Goal: Task Accomplishment & Management: Complete application form

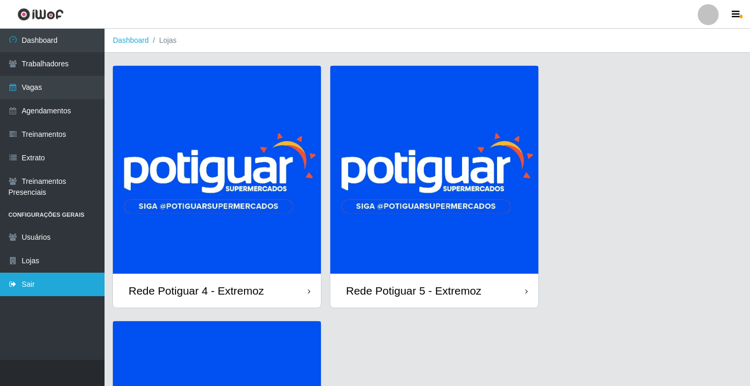
click at [61, 286] on link "Sair" at bounding box center [52, 285] width 105 height 24
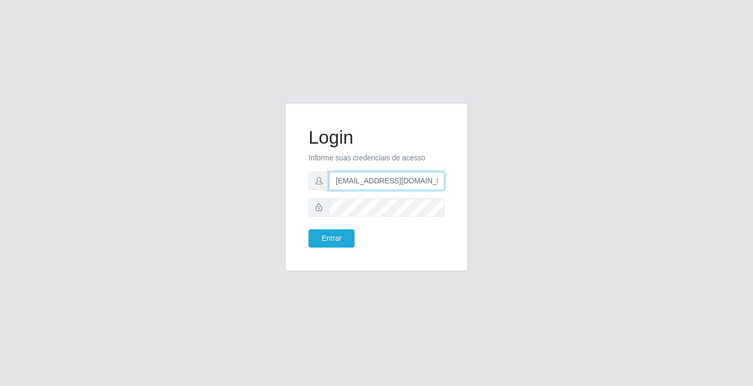
click at [361, 186] on input "[EMAIL_ADDRESS][DOMAIN_NAME]" at bounding box center [387, 181] width 116 height 18
type input "[EMAIL_ADDRESS][DOMAIN_NAME]"
click at [328, 237] on button "Entrar" at bounding box center [332, 239] width 46 height 18
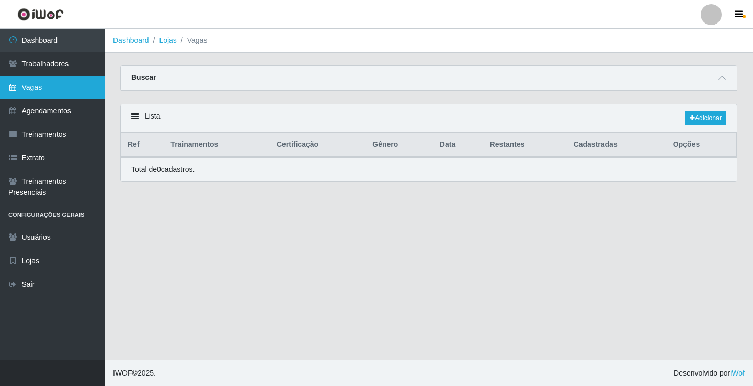
click at [55, 83] on link "Vagas" at bounding box center [52, 88] width 105 height 24
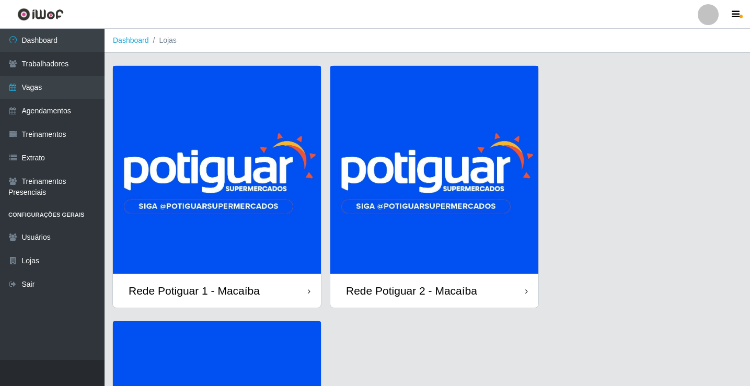
click at [267, 186] on img at bounding box center [217, 170] width 208 height 208
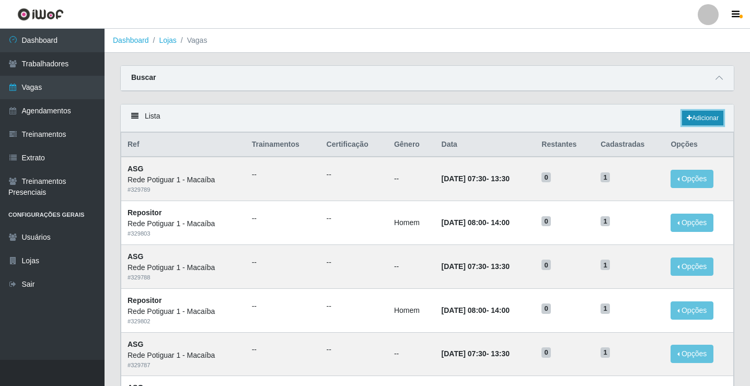
click at [696, 118] on link "Adicionar" at bounding box center [702, 118] width 41 height 15
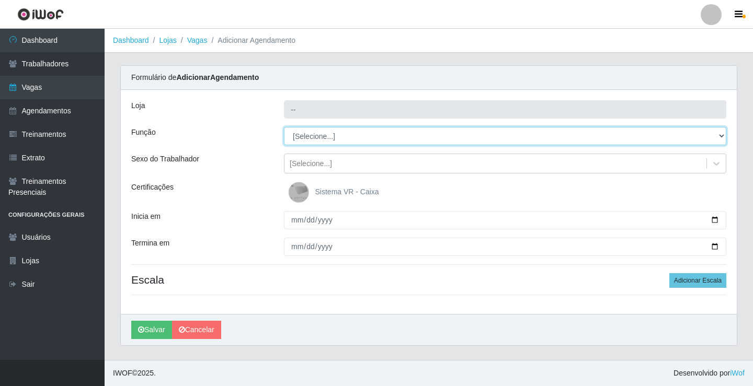
click at [324, 143] on select "[Selecione...] ASG ASG + ASG ++ Balconista Embalador Repositor Repositor + Repo…" at bounding box center [505, 136] width 442 height 18
type input "Rede Potiguar 1 - Macaíba"
select select "16"
click at [284, 127] on select "[Selecione...] ASG ASG + ASG ++ Balconista Embalador Repositor Repositor + Repo…" at bounding box center [505, 136] width 442 height 18
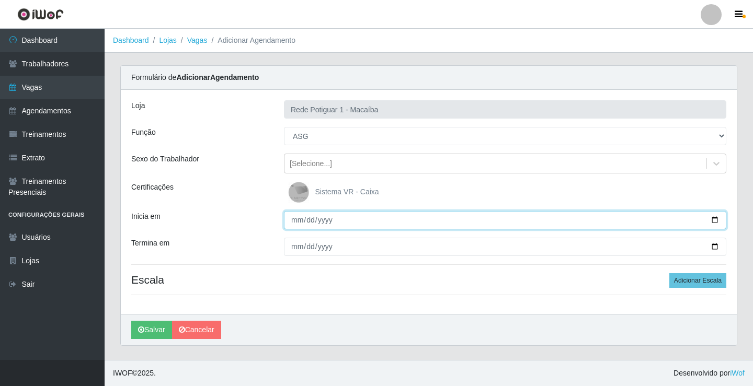
click at [298, 223] on input "Inicia em" at bounding box center [505, 220] width 442 height 18
type input "2025-08-14"
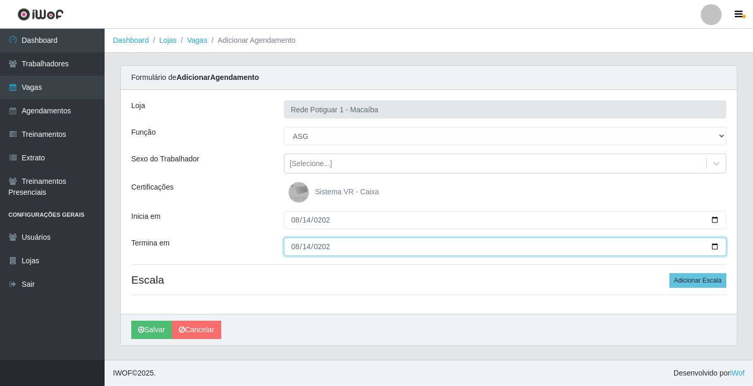
type input "2025-08-14"
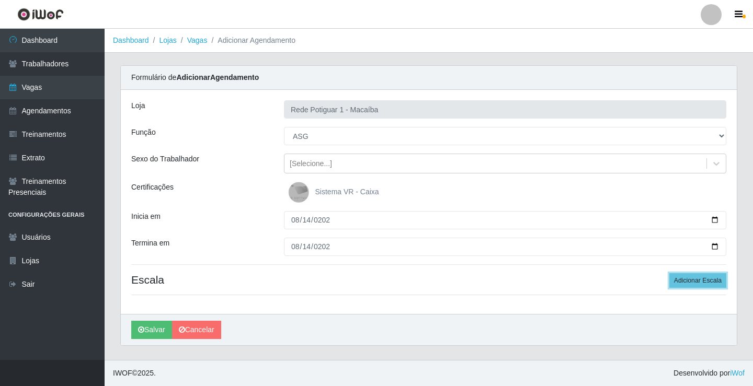
click at [669, 273] on button "Adicionar Escala" at bounding box center [697, 280] width 57 height 15
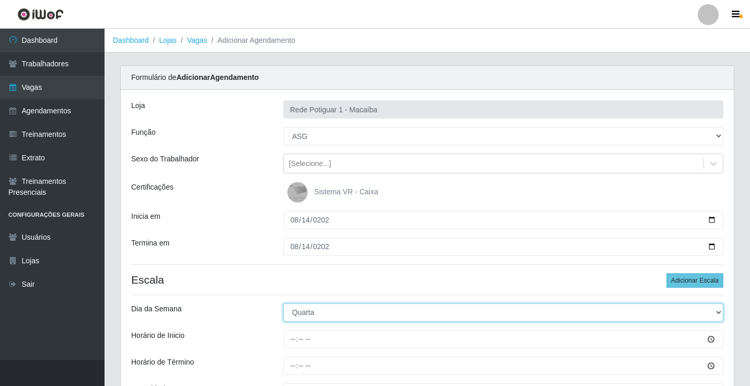
select select "4"
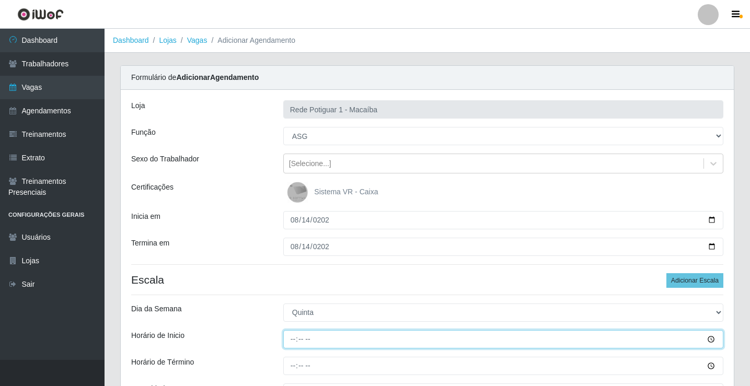
type input "13:00"
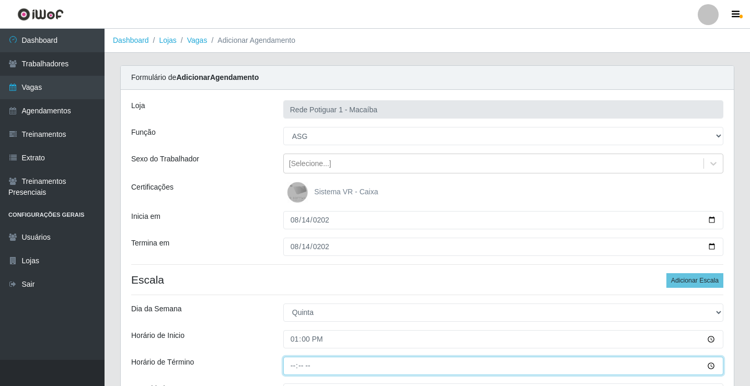
type input "18:00"
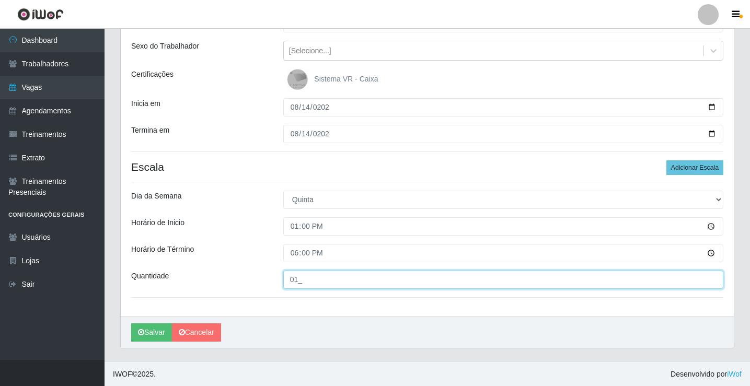
scroll to position [114, 0]
type input "01_"
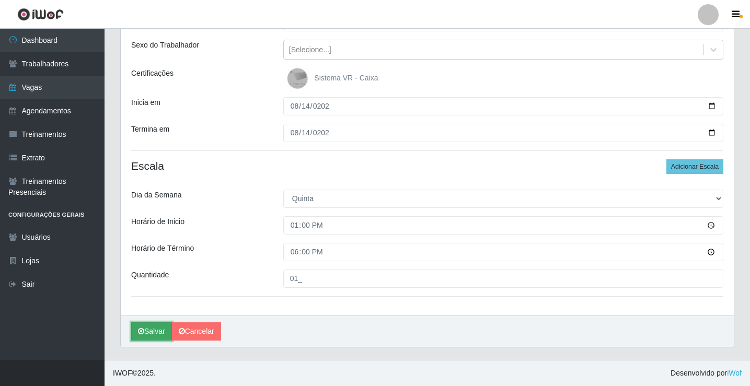
click at [159, 329] on button "Salvar" at bounding box center [151, 332] width 41 height 18
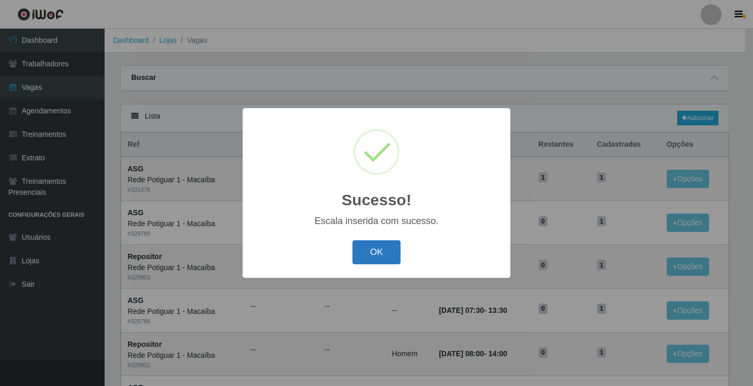
click at [371, 260] on button "OK" at bounding box center [376, 253] width 49 height 25
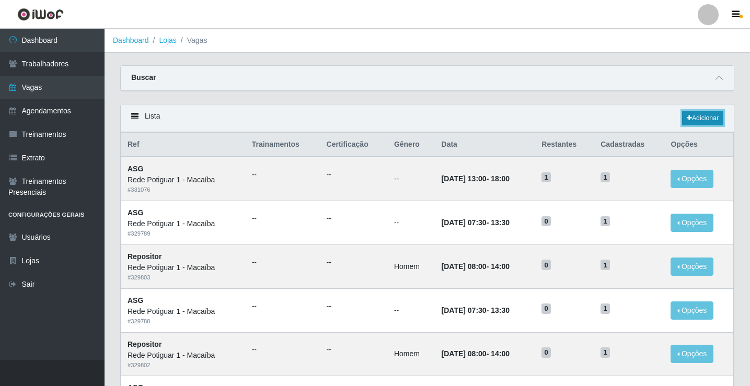
click at [699, 118] on link "Adicionar" at bounding box center [702, 118] width 41 height 15
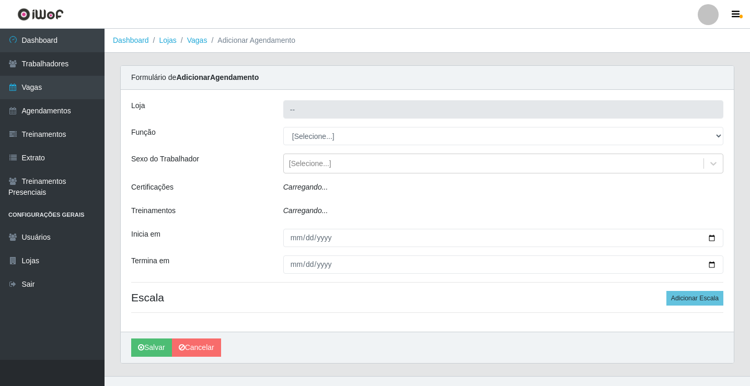
type input "Rede Potiguar 1 - Macaíba"
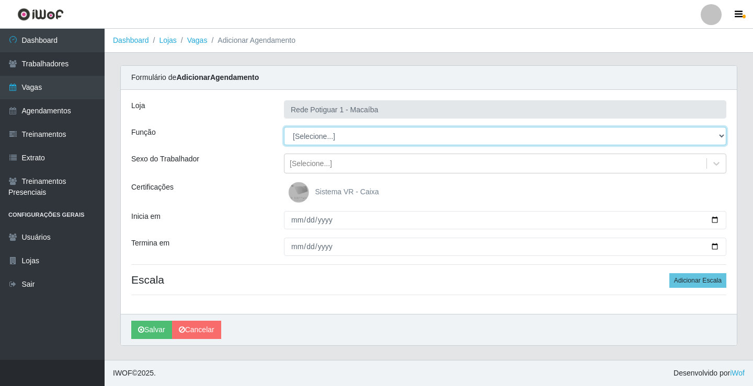
click at [382, 141] on select "[Selecione...] ASG ASG + ASG ++ Balconista Embalador Repositor Repositor + Repo…" at bounding box center [505, 136] width 442 height 18
select select "16"
click at [284, 127] on select "[Selecione...] ASG ASG + ASG ++ Balconista Embalador Repositor Repositor + Repo…" at bounding box center [505, 136] width 442 height 18
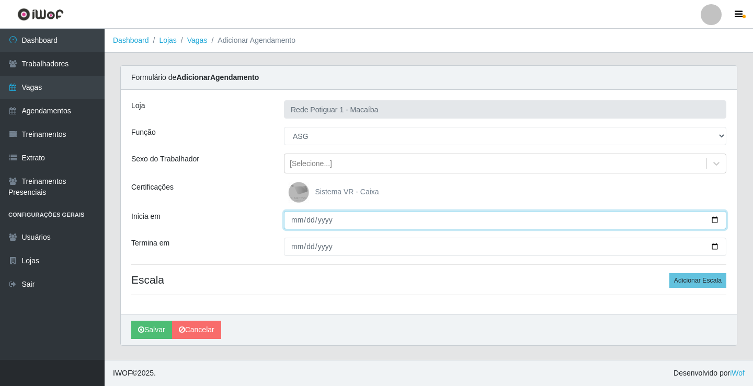
click at [295, 220] on input "Inicia em" at bounding box center [505, 220] width 442 height 18
type input "2025-08-15"
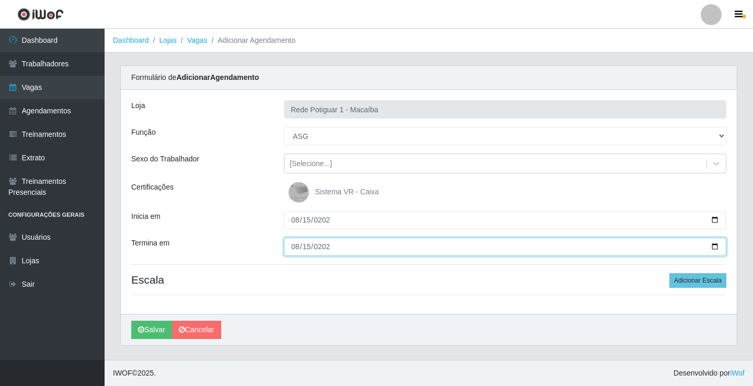
type input "2025-08-15"
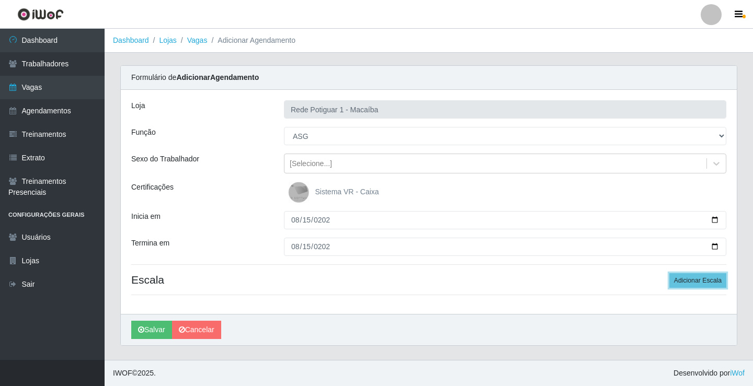
click at [669, 273] on button "Adicionar Escala" at bounding box center [697, 280] width 57 height 15
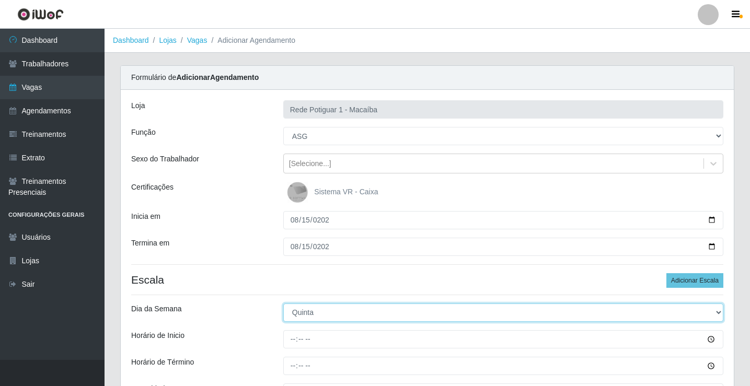
select select "5"
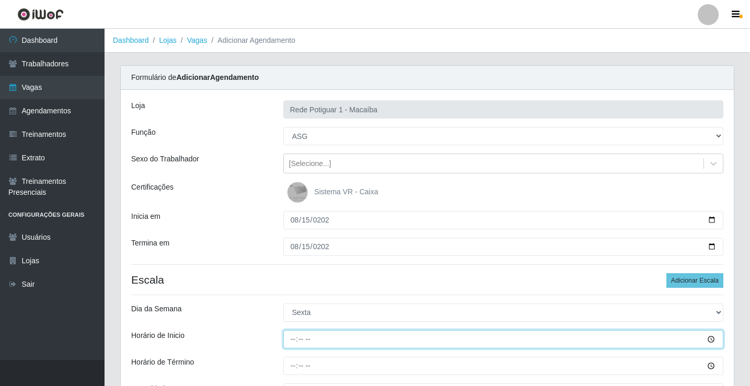
type input "08:00"
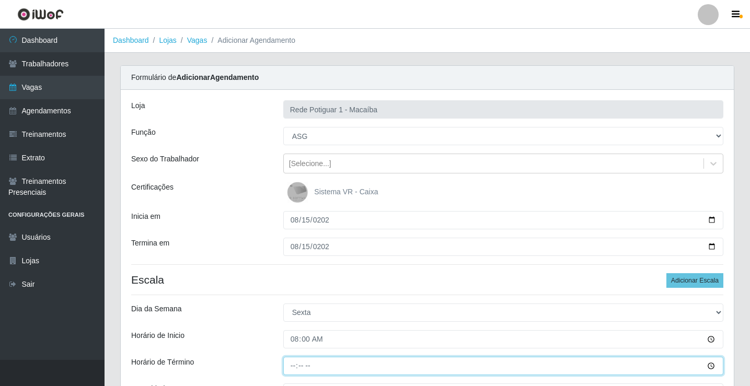
type input "13:00"
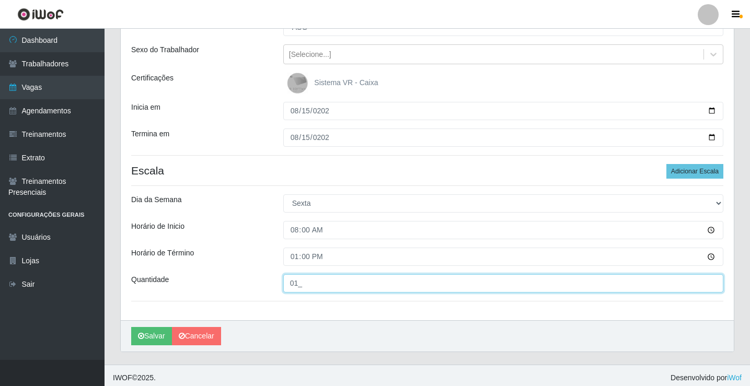
scroll to position [114, 0]
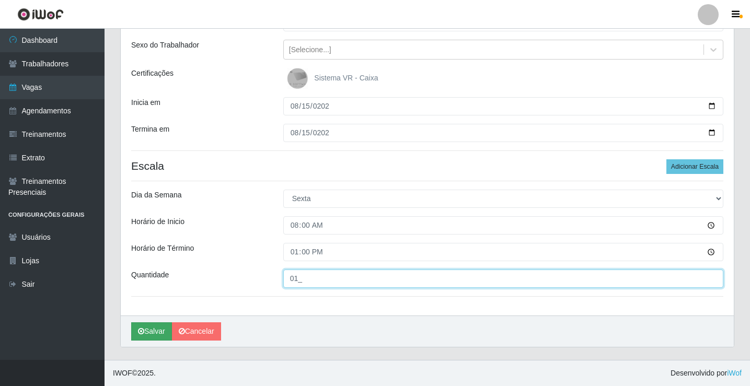
type input "01_"
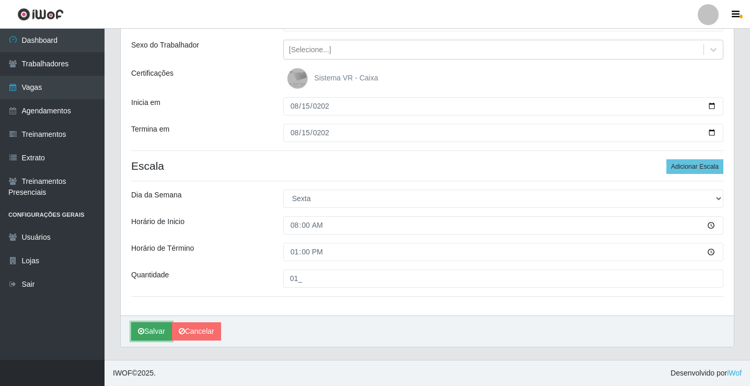
click at [157, 328] on button "Salvar" at bounding box center [151, 332] width 41 height 18
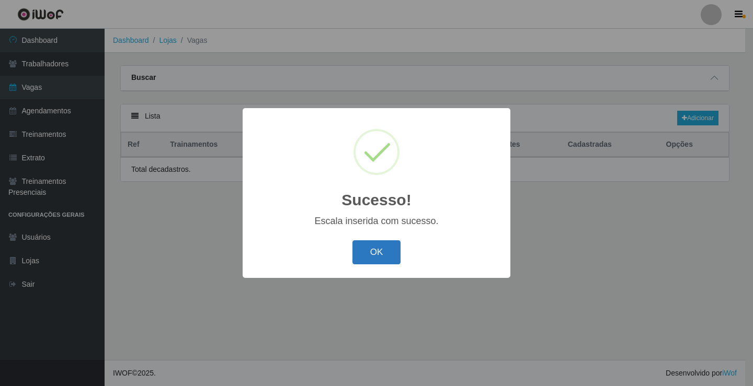
click at [384, 252] on button "OK" at bounding box center [376, 253] width 49 height 25
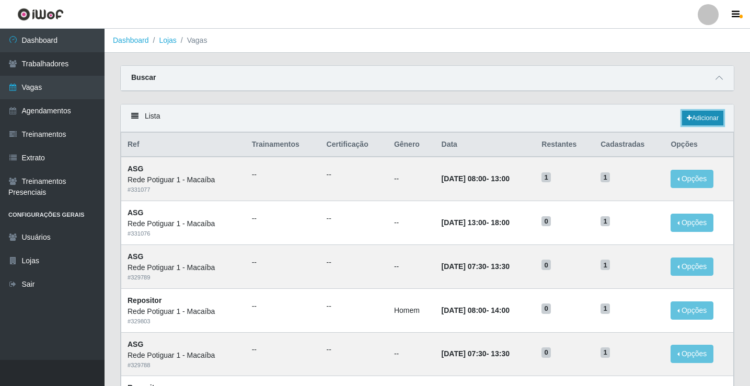
click at [716, 116] on link "Adicionar" at bounding box center [702, 118] width 41 height 15
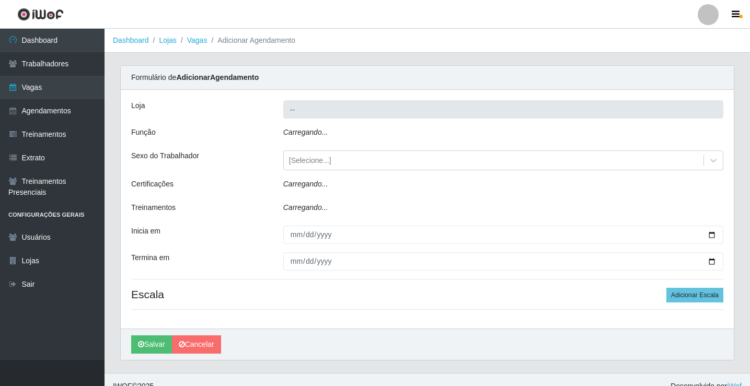
type input "Rede Potiguar 1 - Macaíba"
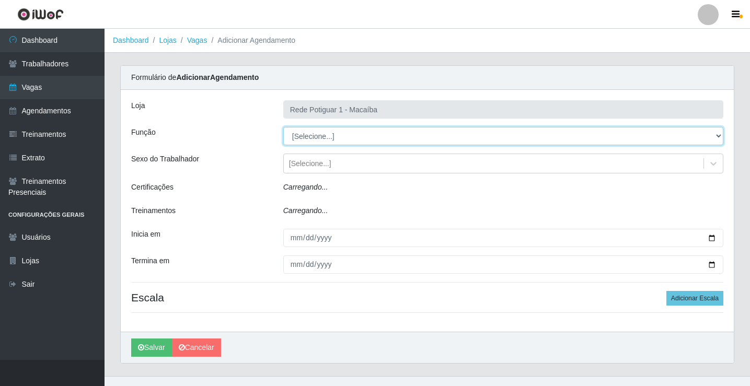
click at [316, 139] on select "[Selecione...] ASG ASG + ASG ++ Balconista Embalador Repositor Repositor + Repo…" at bounding box center [503, 136] width 440 height 18
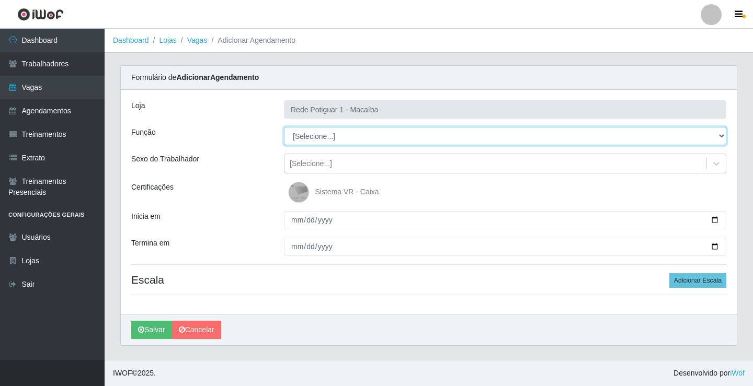
select select "16"
click at [284, 127] on select "[Selecione...] ASG ASG + ASG ++ Balconista Embalador Repositor Repositor + Repo…" at bounding box center [505, 136] width 442 height 18
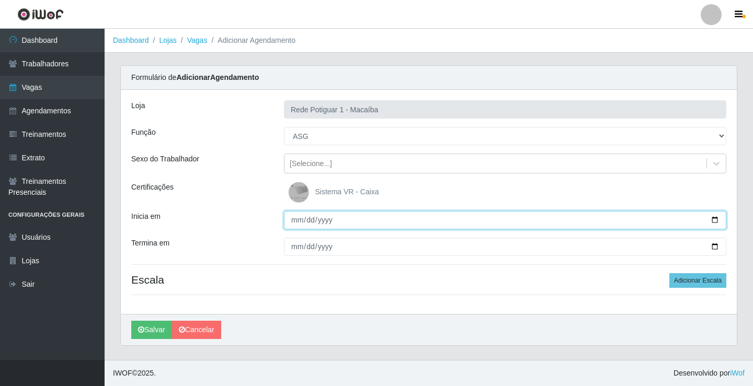
click at [295, 225] on input "Inicia em" at bounding box center [505, 220] width 442 height 18
type input "2025-08-16"
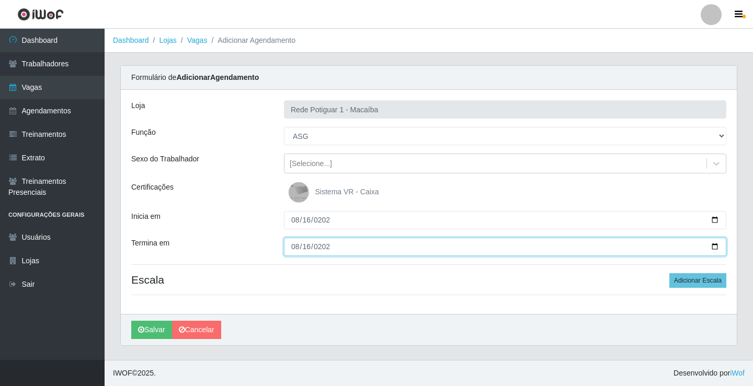
type input "2025-08-16"
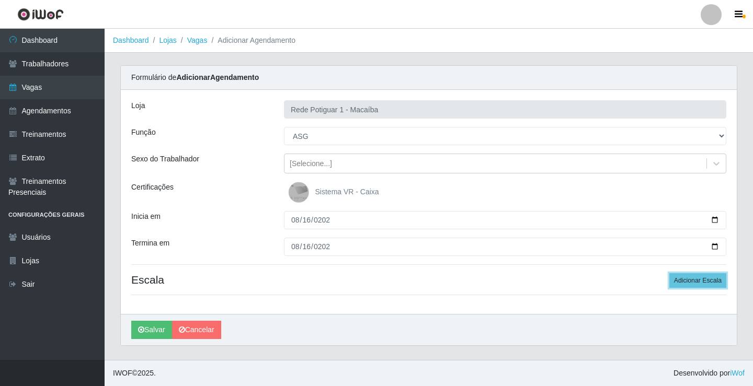
click at [669, 273] on button "Adicionar Escala" at bounding box center [697, 280] width 57 height 15
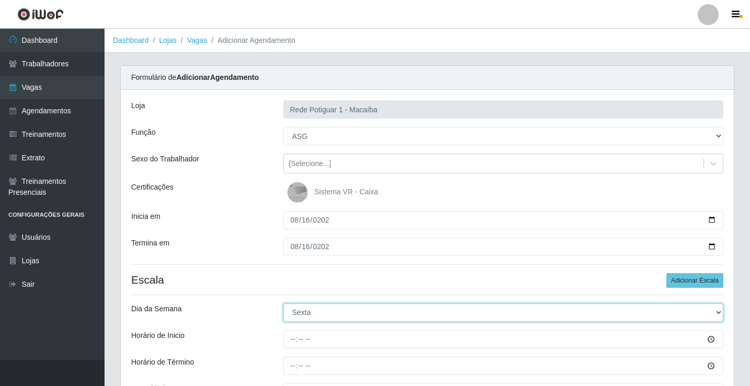
select select "6"
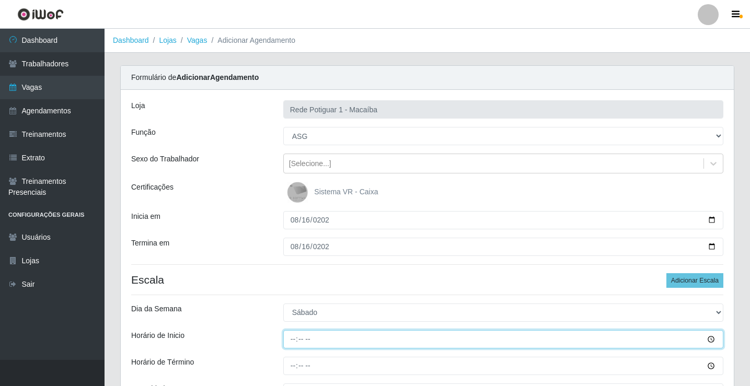
type input "07:00"
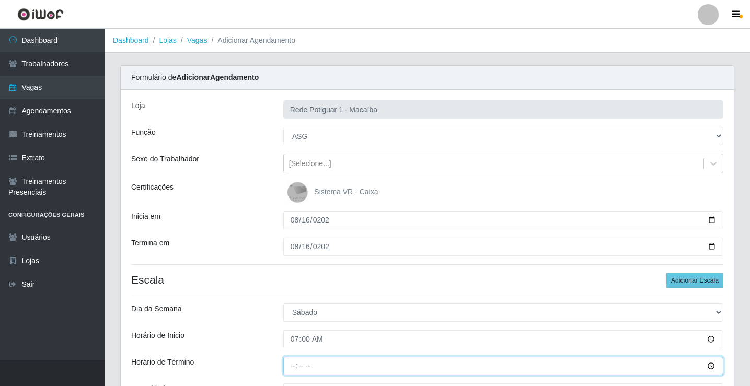
type input "13:00"
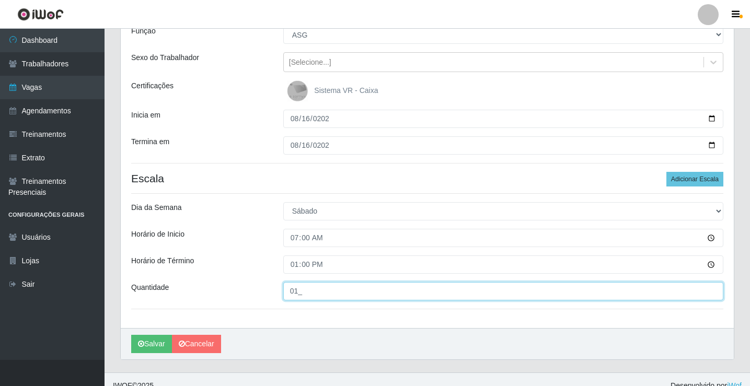
scroll to position [114, 0]
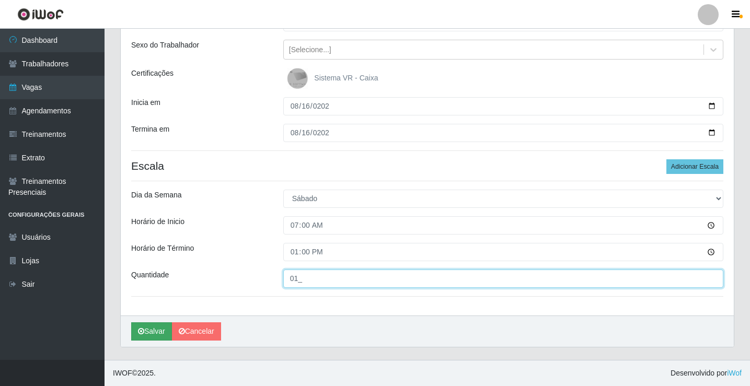
type input "01_"
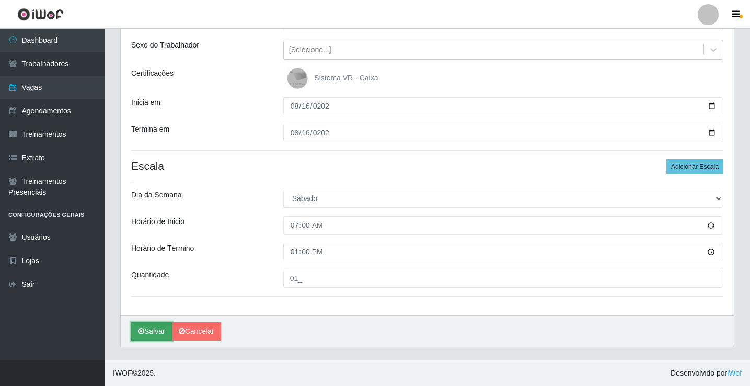
click at [155, 327] on button "Salvar" at bounding box center [151, 332] width 41 height 18
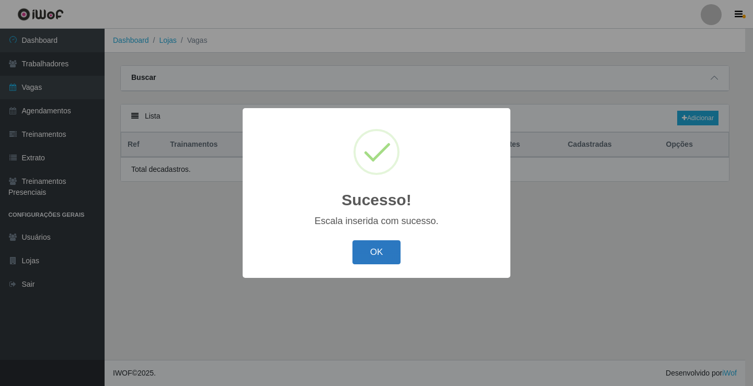
click at [379, 256] on button "OK" at bounding box center [376, 253] width 49 height 25
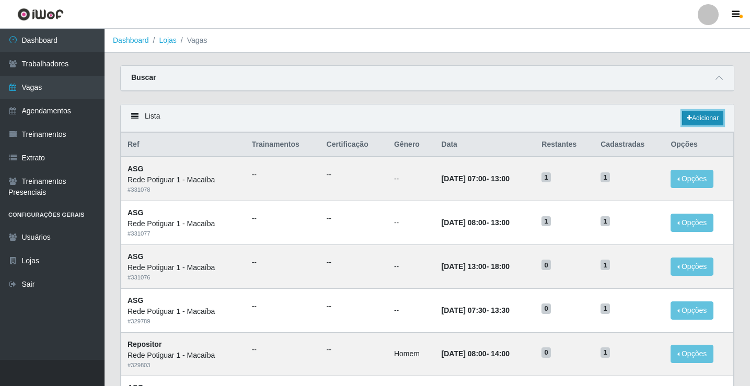
click at [716, 120] on link "Adicionar" at bounding box center [702, 118] width 41 height 15
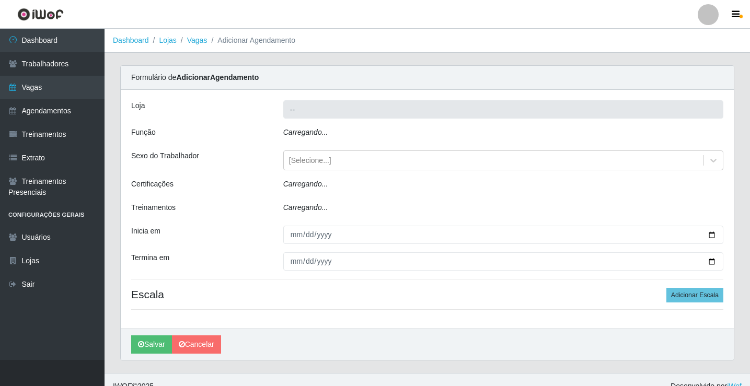
type input "Rede Potiguar 1 - Macaíba"
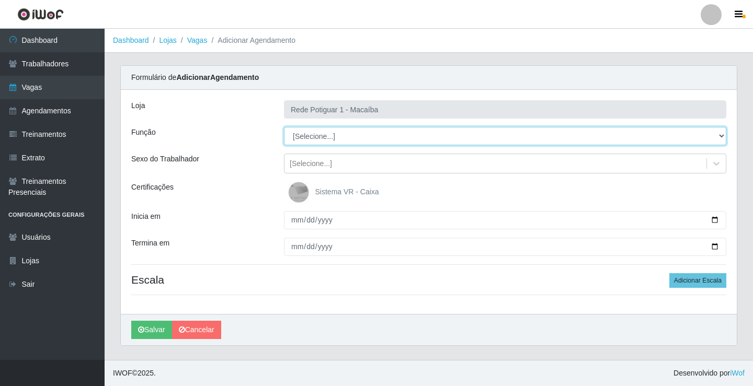
click at [327, 136] on select "[Selecione...] ASG ASG + ASG ++ Balconista Embalador Repositor Repositor + Repo…" at bounding box center [505, 136] width 442 height 18
select select "16"
click at [284, 127] on select "[Selecione...] ASG ASG + ASG ++ Balconista Embalador Repositor Repositor + Repo…" at bounding box center [505, 136] width 442 height 18
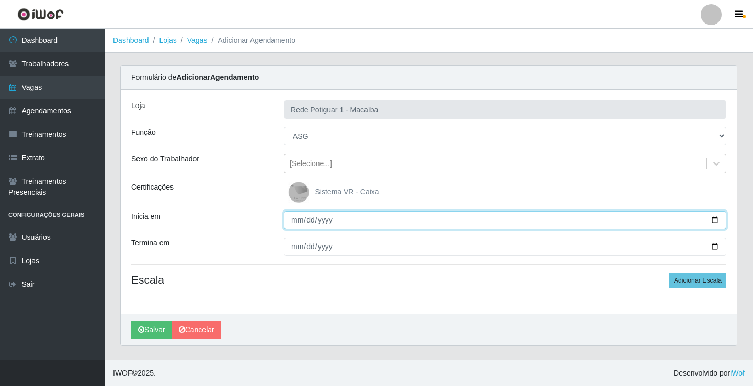
click at [300, 215] on input "Inicia em" at bounding box center [505, 220] width 442 height 18
type input "2025-08-18"
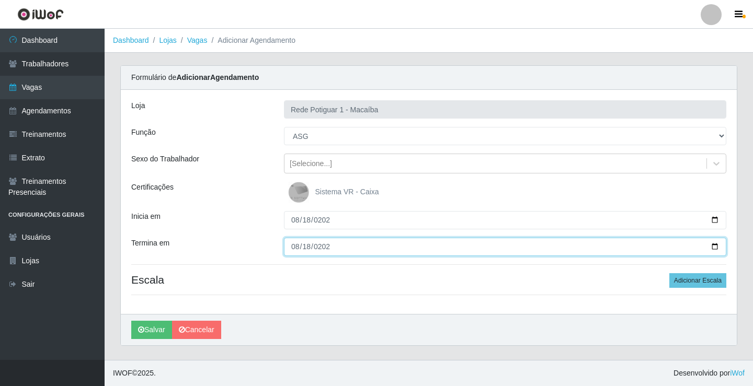
type input "2025-08-18"
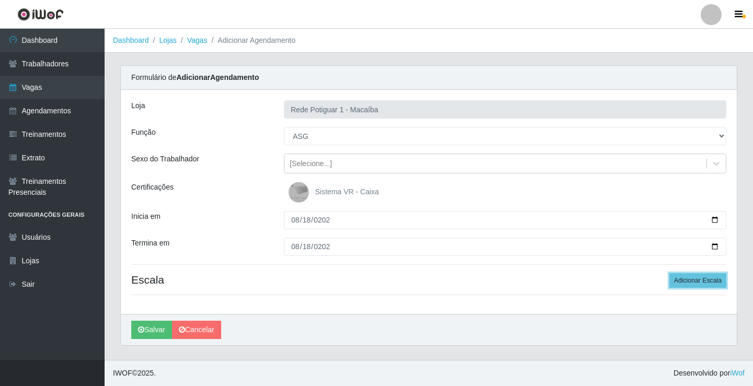
click at [669, 273] on button "Adicionar Escala" at bounding box center [697, 280] width 57 height 15
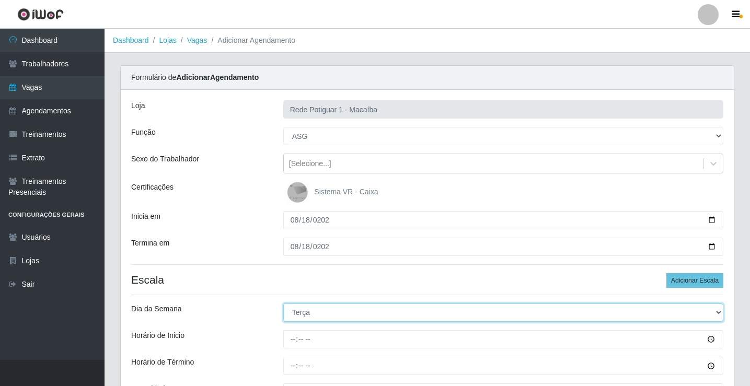
scroll to position [105, 0]
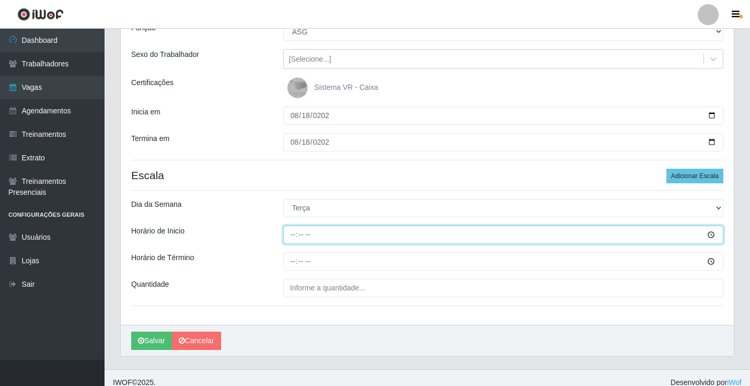
click at [297, 238] on input "Horário de Inicio" at bounding box center [503, 235] width 440 height 18
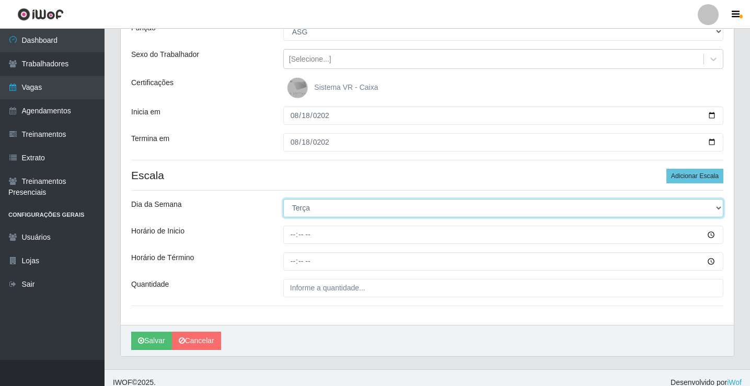
click at [312, 209] on select "[Selecione...] Segunda Terça Quarta Quinta Sexta Sábado Domingo" at bounding box center [503, 208] width 440 height 18
select select "1"
click at [283, 199] on select "[Selecione...] Segunda Terça Quarta Quinta Sexta Sábado Domingo" at bounding box center [503, 208] width 440 height 18
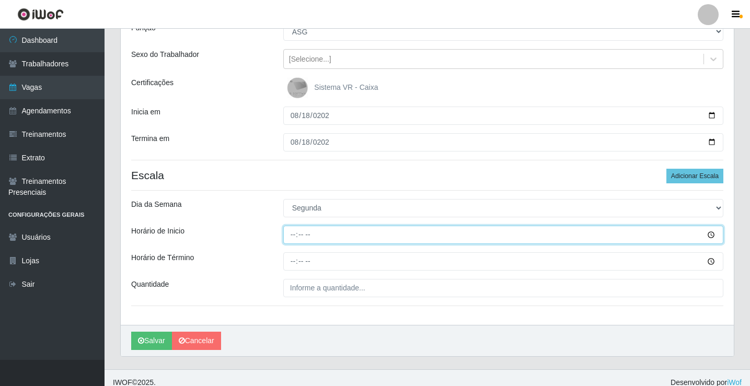
click at [291, 238] on input "Horário de Inicio" at bounding box center [503, 235] width 440 height 18
type input "08:00"
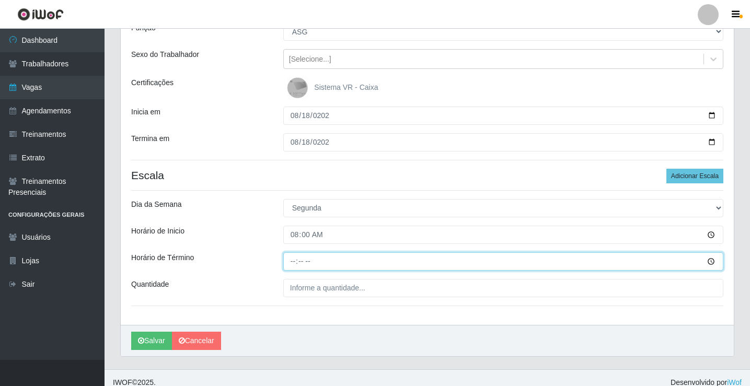
type input "13:00"
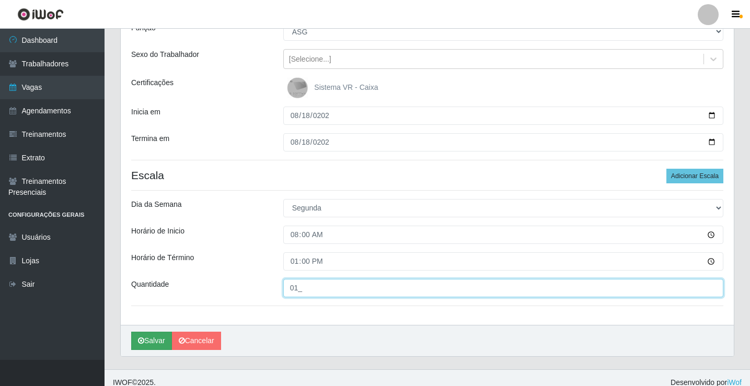
type input "01_"
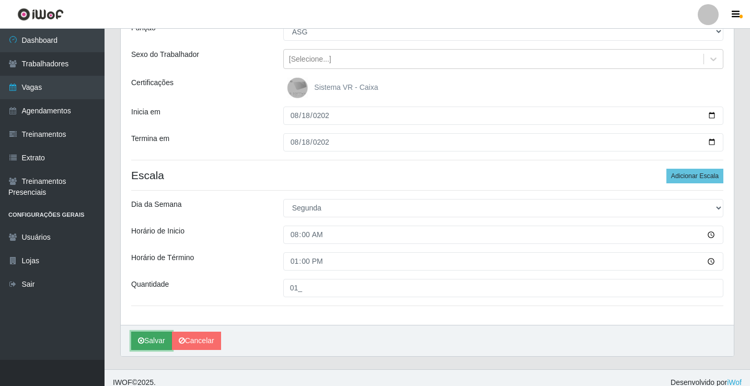
click at [148, 340] on button "Salvar" at bounding box center [151, 341] width 41 height 18
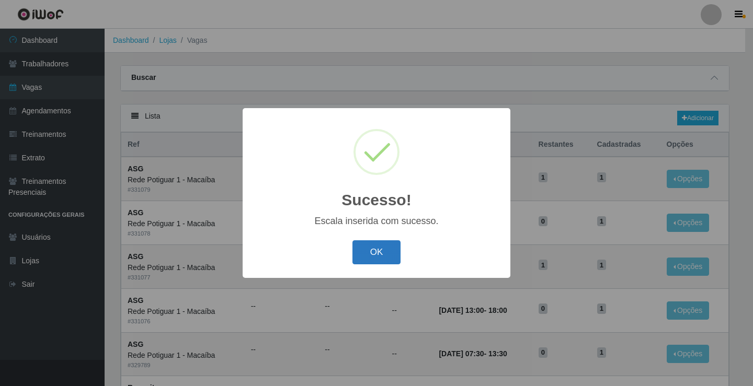
click at [388, 254] on button "OK" at bounding box center [376, 253] width 49 height 25
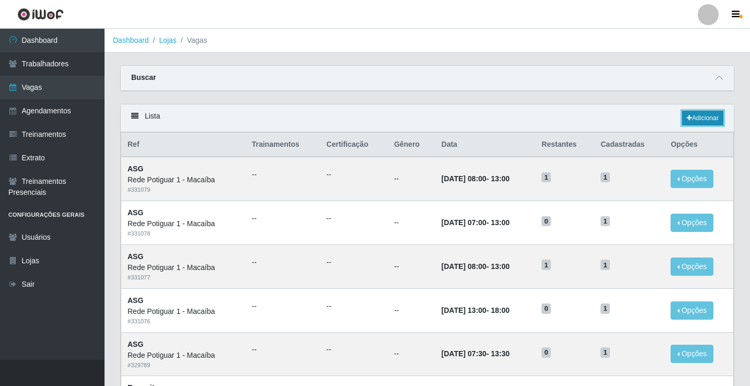
click at [710, 115] on link "Adicionar" at bounding box center [702, 118] width 41 height 15
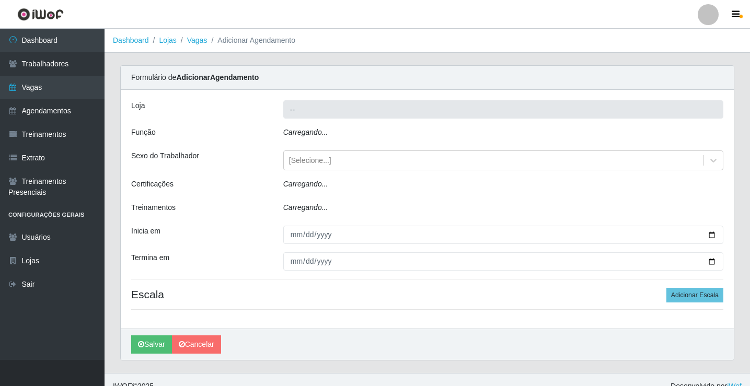
type input "Rede Potiguar 1 - Macaíba"
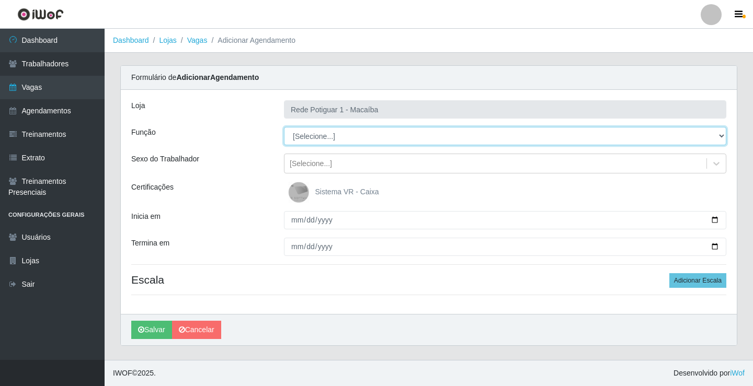
click at [313, 138] on select "[Selecione...] ASG ASG + ASG ++ Balconista Embalador Repositor Repositor + Repo…" at bounding box center [505, 136] width 442 height 18
select select "16"
click at [284, 127] on select "[Selecione...] ASG ASG + ASG ++ Balconista Embalador Repositor Repositor + Repo…" at bounding box center [505, 136] width 442 height 18
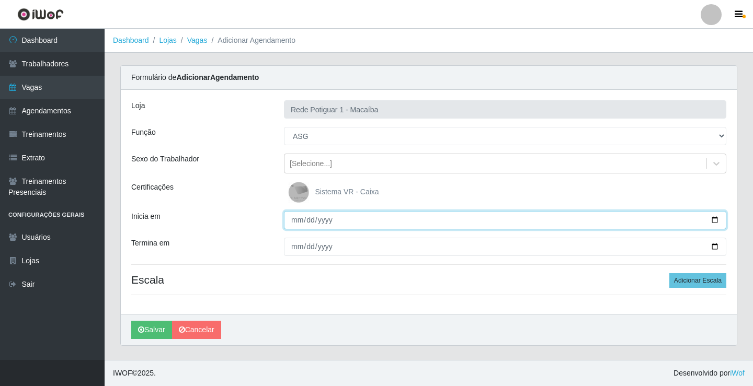
click at [293, 221] on input "Inicia em" at bounding box center [505, 220] width 442 height 18
type input "2025-08-19"
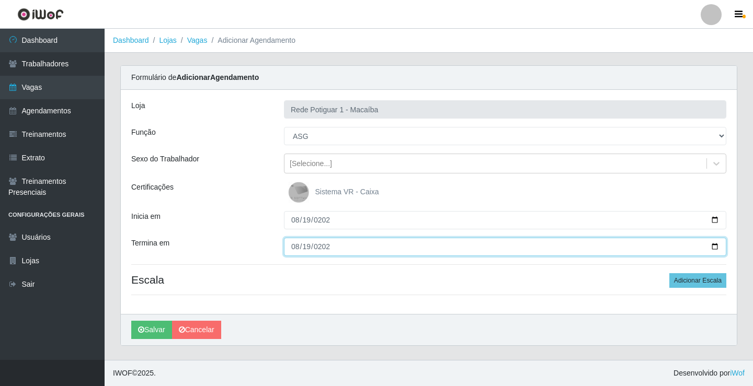
type input "2025-08-19"
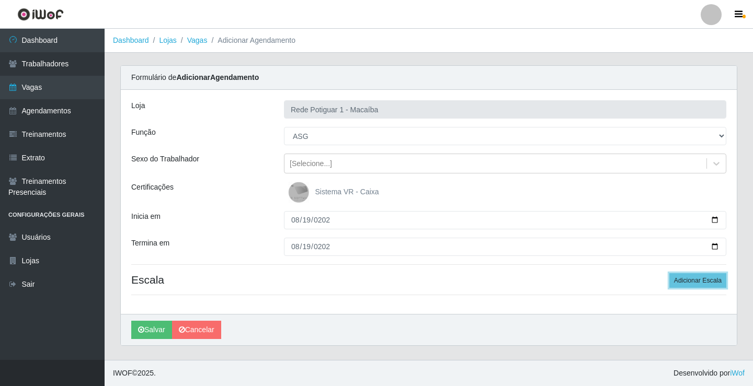
click at [669, 273] on button "Adicionar Escala" at bounding box center [697, 280] width 57 height 15
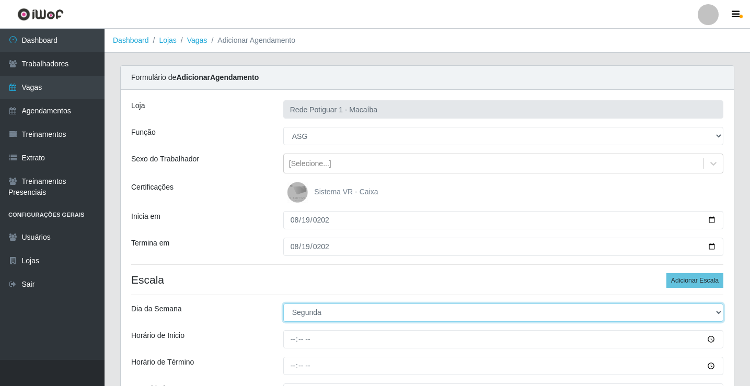
select select "2"
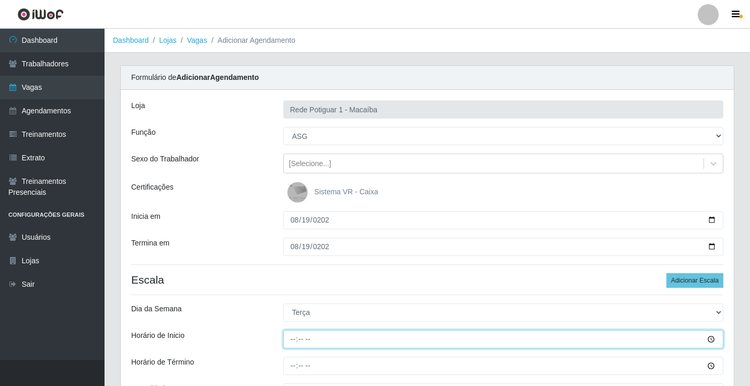
type input "08:00"
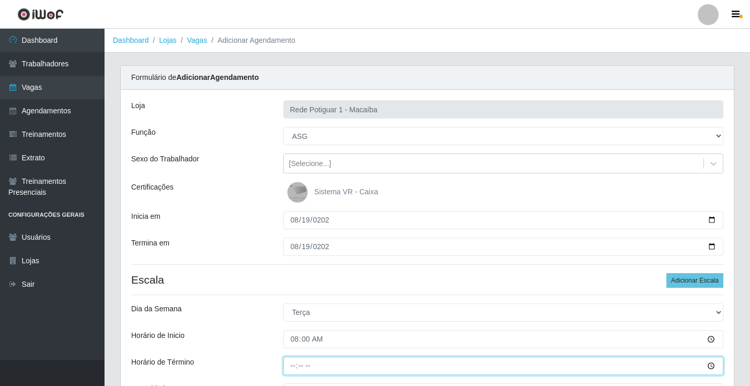
type input "13:00"
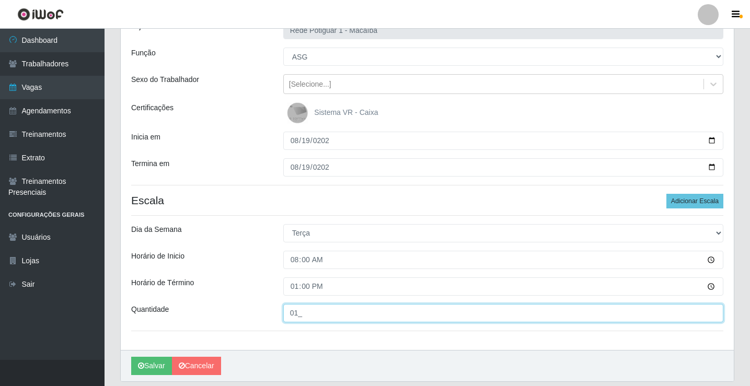
scroll to position [114, 0]
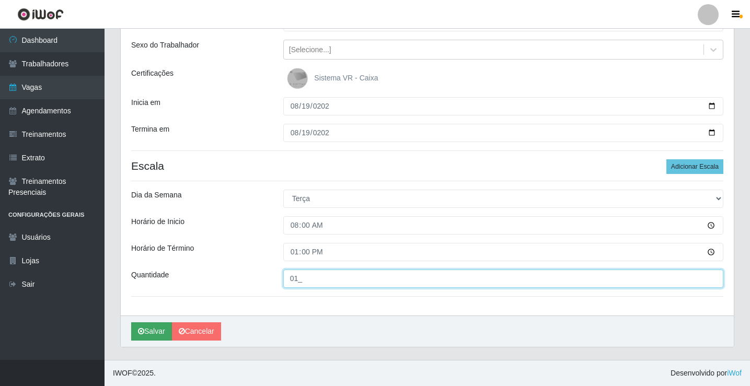
type input "01_"
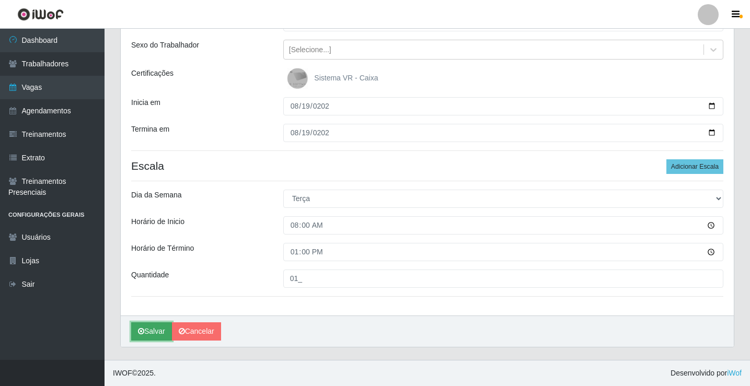
click at [155, 328] on button "Salvar" at bounding box center [151, 332] width 41 height 18
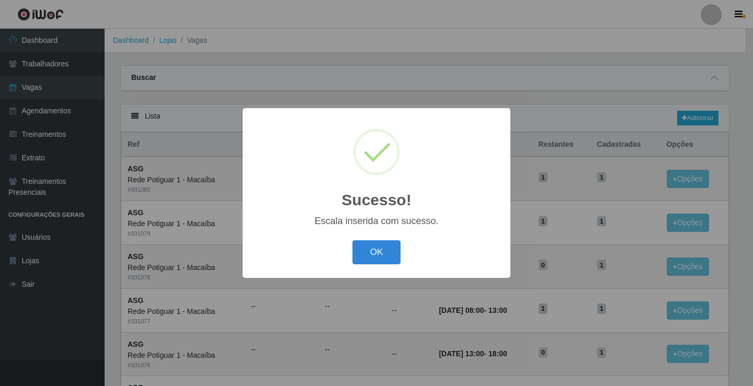
click at [380, 266] on div "OK Cancel" at bounding box center [376, 252] width 247 height 30
click at [375, 255] on button "OK" at bounding box center [376, 253] width 49 height 25
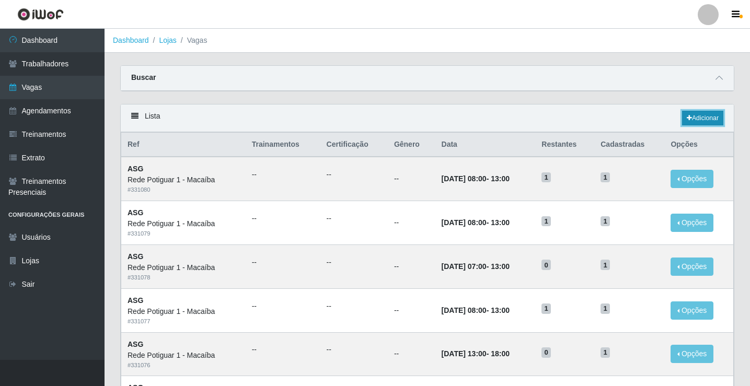
click at [706, 119] on link "Adicionar" at bounding box center [702, 118] width 41 height 15
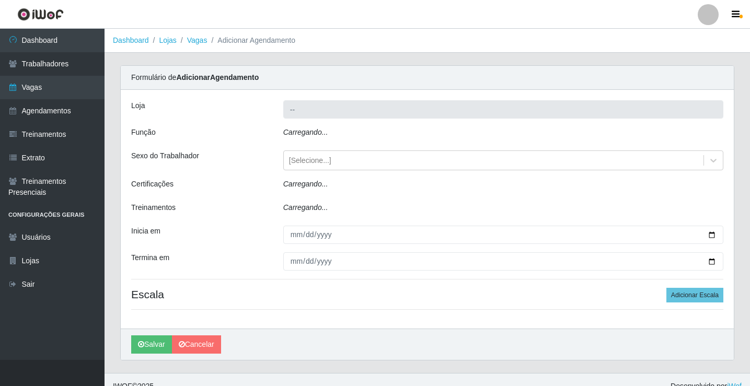
type input "Rede Potiguar 1 - Macaíba"
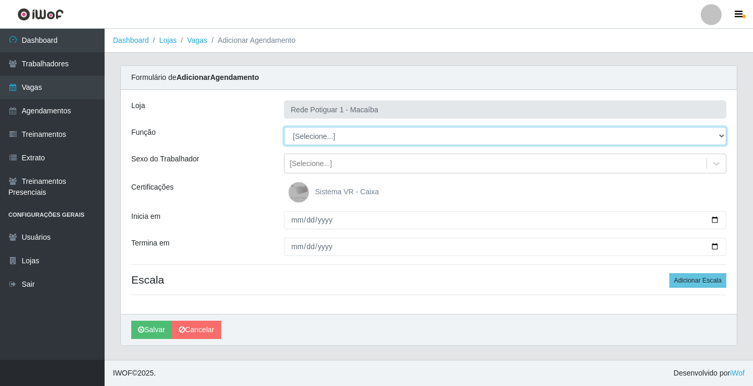
click at [316, 136] on select "[Selecione...] ASG ASG + ASG ++ Balconista Embalador Repositor Repositor + Repo…" at bounding box center [505, 136] width 442 height 18
select select "16"
click at [284, 127] on select "[Selecione...] ASG ASG + ASG ++ Balconista Embalador Repositor Repositor + Repo…" at bounding box center [505, 136] width 442 height 18
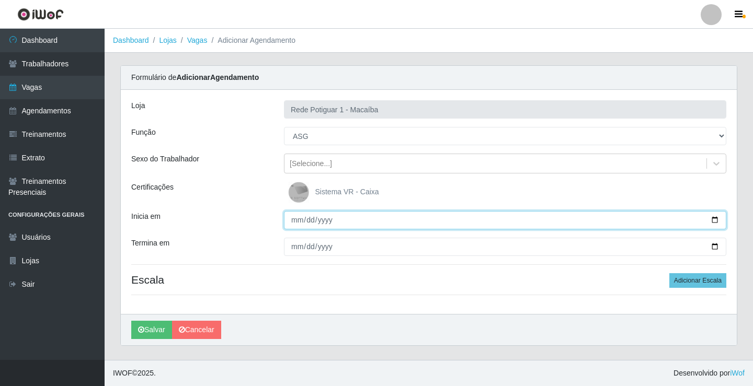
click at [297, 215] on input "Inicia em" at bounding box center [505, 220] width 442 height 18
type input "2025-08-20"
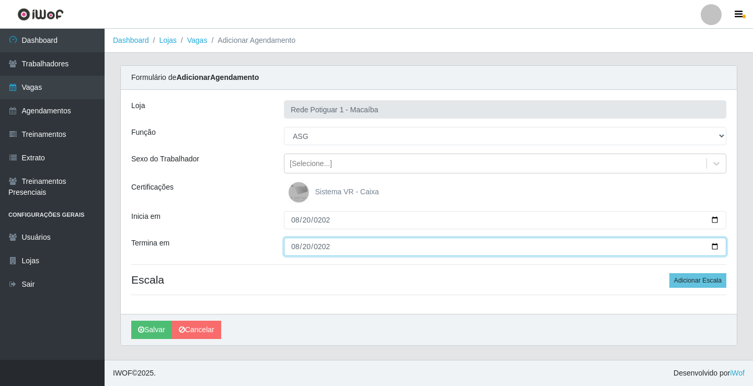
type input "2025-08-20"
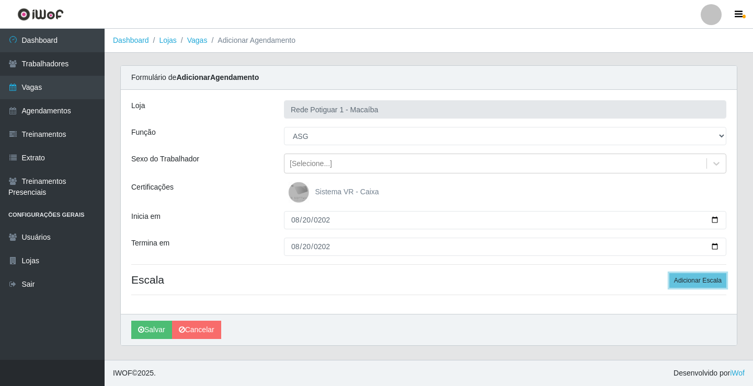
click at [669, 273] on button "Adicionar Escala" at bounding box center [697, 280] width 57 height 15
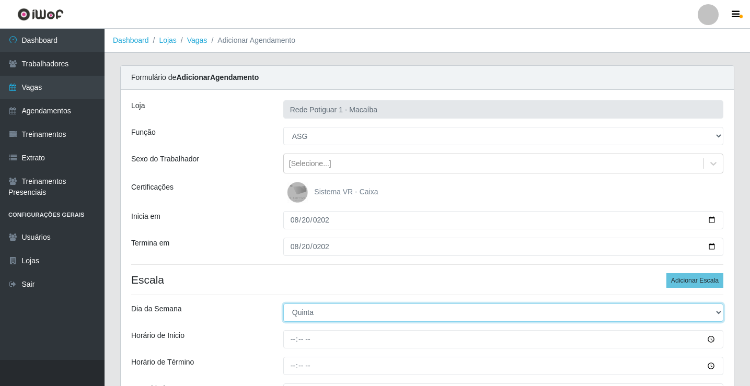
select select "3"
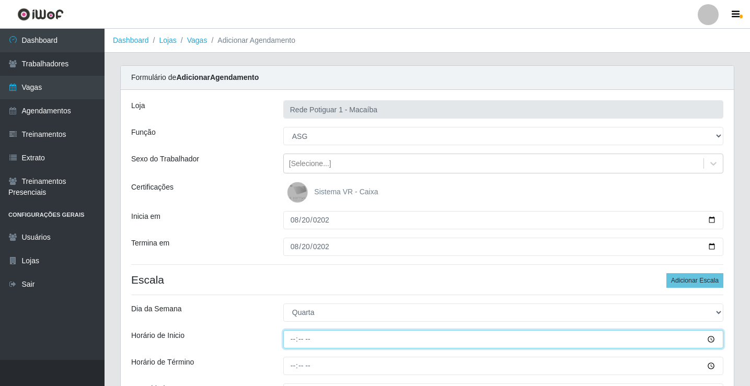
type input "08:00"
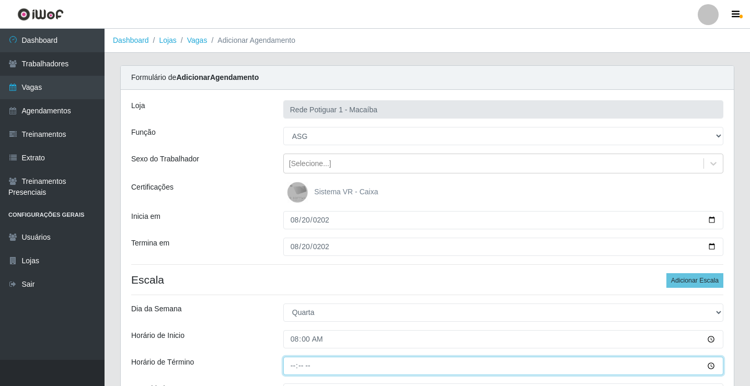
type input "13:00"
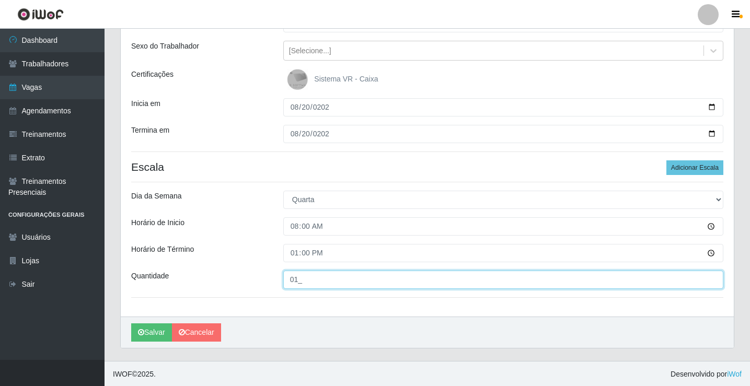
scroll to position [114, 0]
type input "01_"
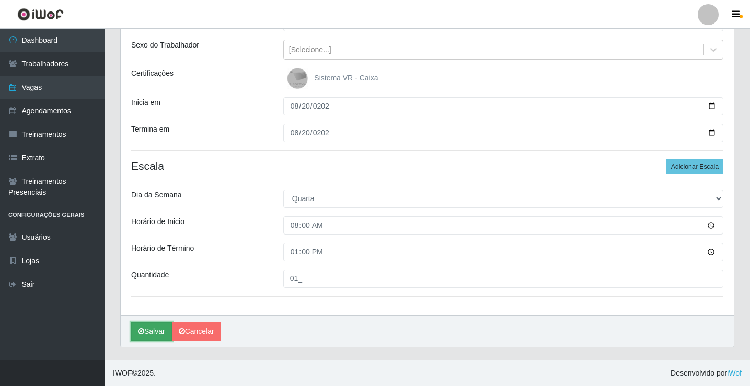
click at [151, 329] on button "Salvar" at bounding box center [151, 332] width 41 height 18
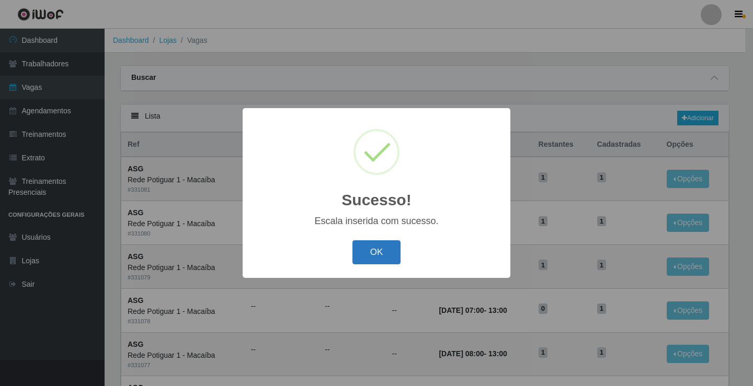
click at [386, 260] on button "OK" at bounding box center [376, 253] width 49 height 25
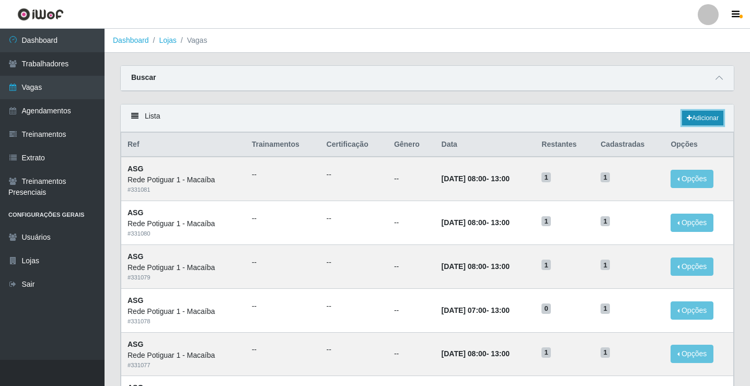
click at [700, 116] on link "Adicionar" at bounding box center [702, 118] width 41 height 15
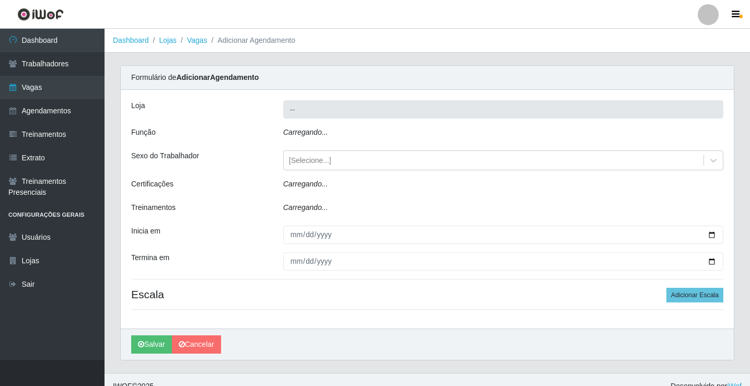
type input "Rede Potiguar 1 - Macaíba"
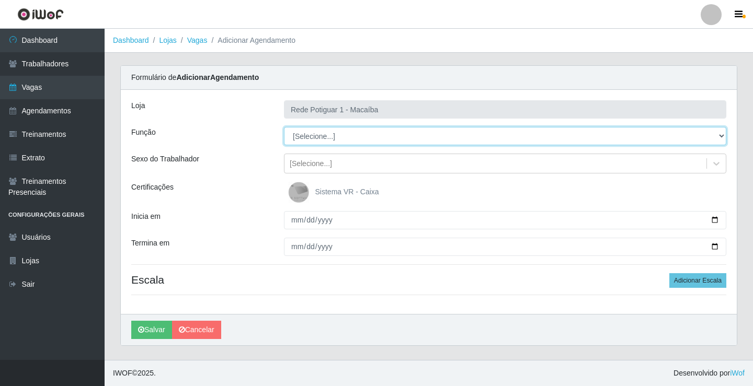
click at [372, 139] on select "[Selecione...] ASG ASG + ASG ++ Balconista Embalador Repositor Repositor + Repo…" at bounding box center [505, 136] width 442 height 18
select select "16"
click at [284, 127] on select "[Selecione...] ASG ASG + ASG ++ Balconista Embalador Repositor Repositor + Repo…" at bounding box center [505, 136] width 442 height 18
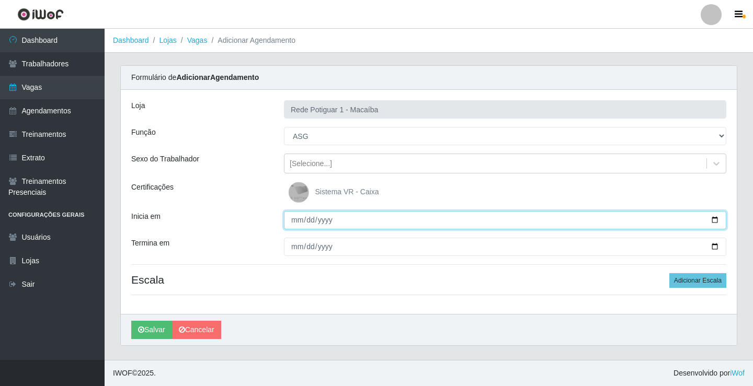
click at [297, 221] on input "Inicia em" at bounding box center [505, 220] width 442 height 18
type input "2025-08-21"
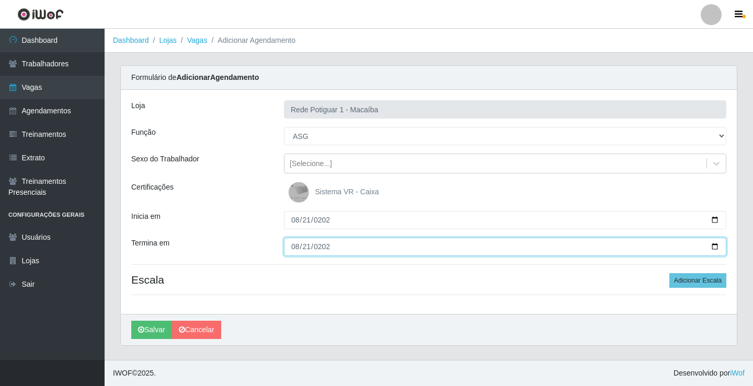
type input "2025-08-21"
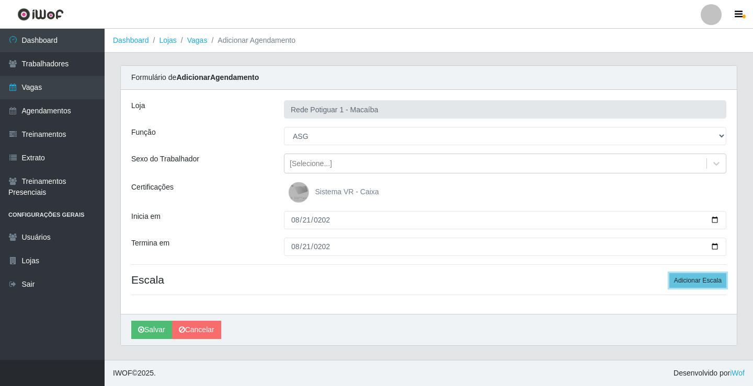
click at [669, 273] on button "Adicionar Escala" at bounding box center [697, 280] width 57 height 15
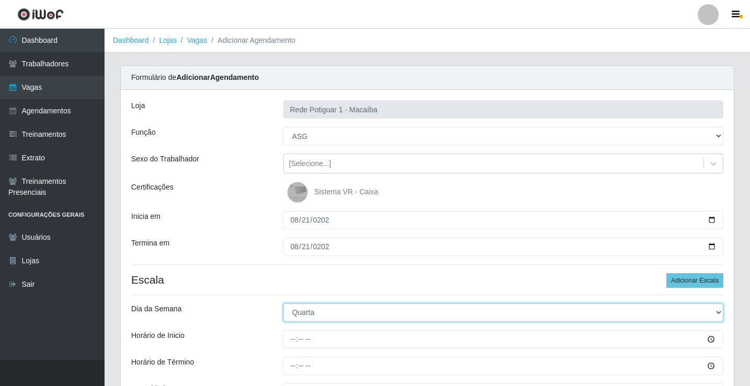
select select "4"
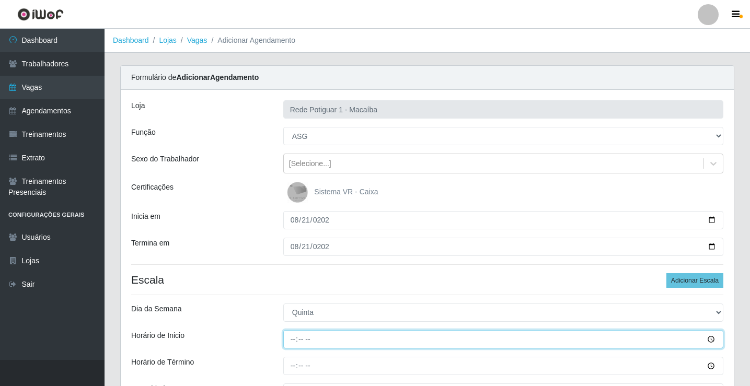
type input "08:00"
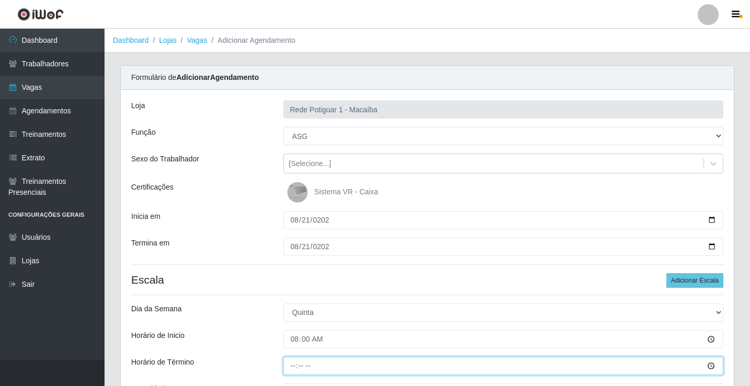
type input "13:00"
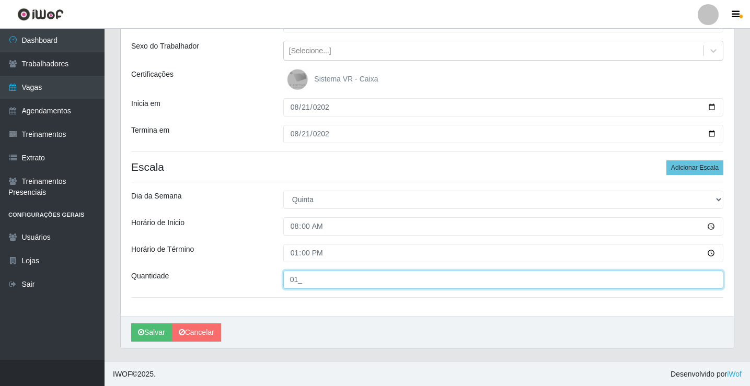
scroll to position [114, 0]
type input "01_"
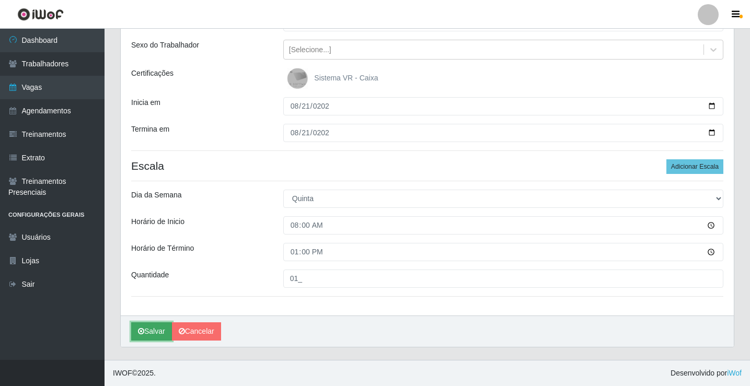
click at [154, 328] on button "Salvar" at bounding box center [151, 332] width 41 height 18
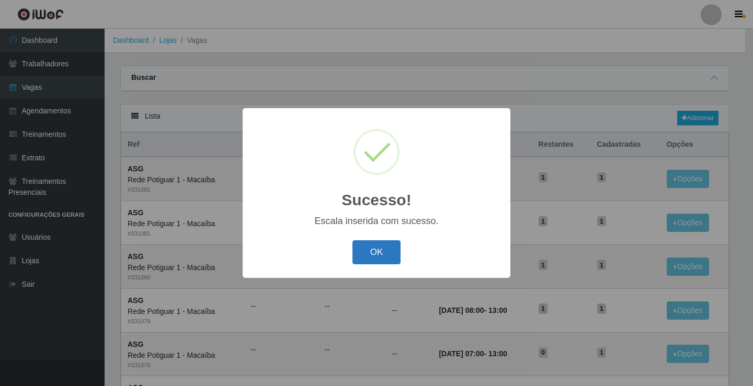
click at [366, 258] on button "OK" at bounding box center [376, 253] width 49 height 25
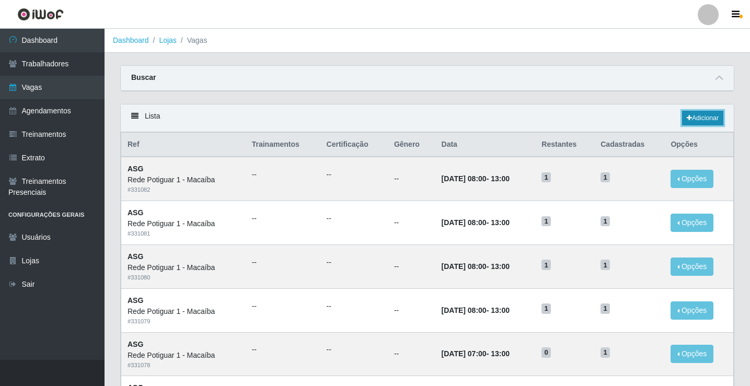
click at [704, 118] on link "Adicionar" at bounding box center [702, 118] width 41 height 15
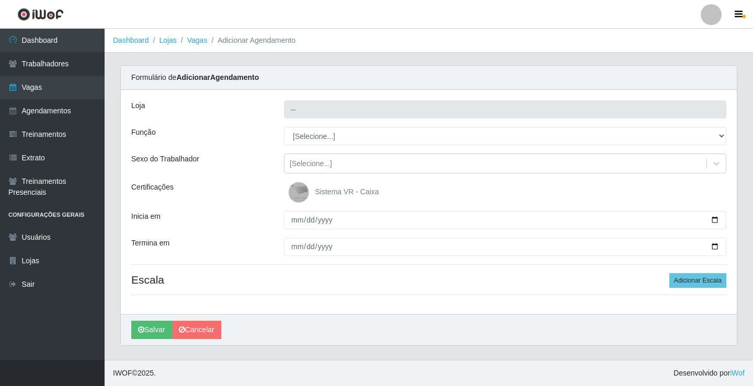
type input "Rede Potiguar 1 - Macaíba"
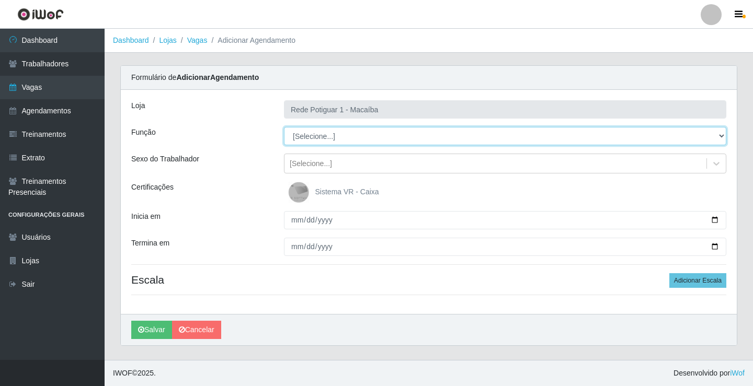
click at [328, 136] on select "[Selecione...] ASG ASG + ASG ++ Balconista Embalador Repositor Repositor + Repo…" at bounding box center [505, 136] width 442 height 18
select select "16"
click at [284, 127] on select "[Selecione...] ASG ASG + ASG ++ Balconista Embalador Repositor Repositor + Repo…" at bounding box center [505, 136] width 442 height 18
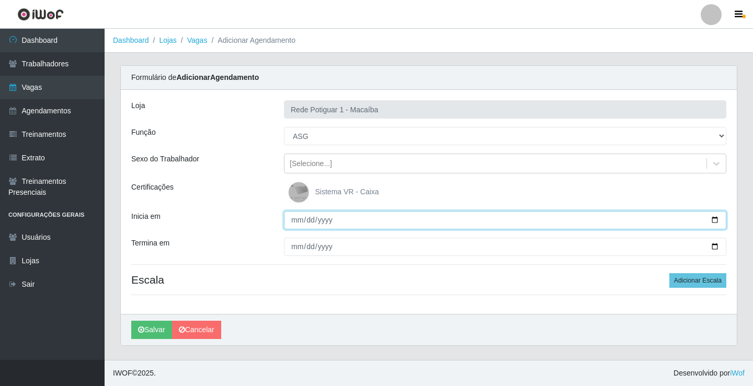
click at [298, 220] on input "Inicia em" at bounding box center [505, 220] width 442 height 18
type input "2025-08-22"
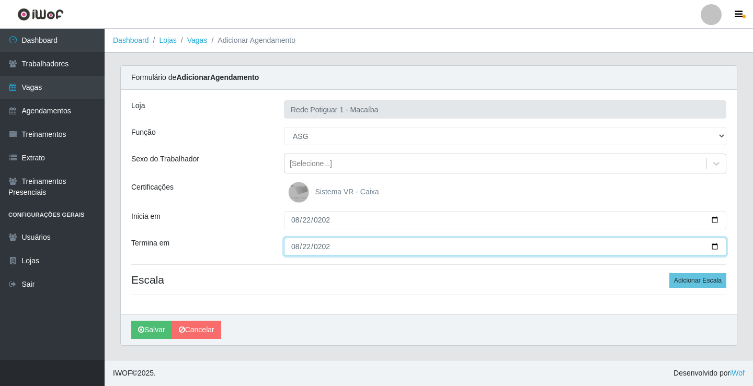
type input "2025-08-22"
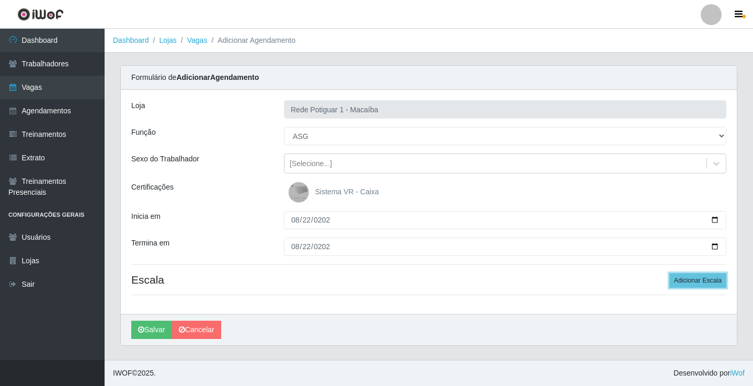
click at [669, 273] on button "Adicionar Escala" at bounding box center [697, 280] width 57 height 15
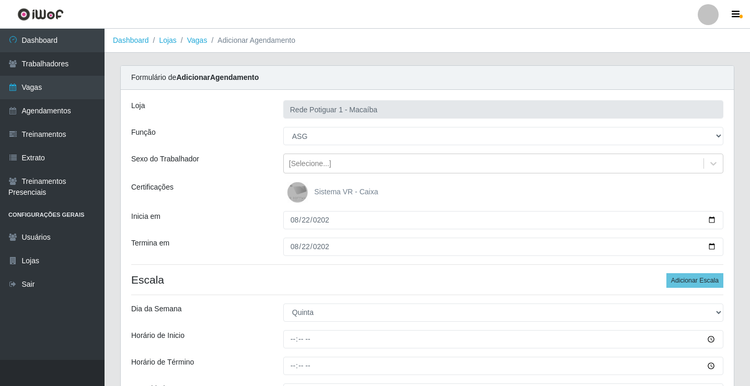
select select "5"
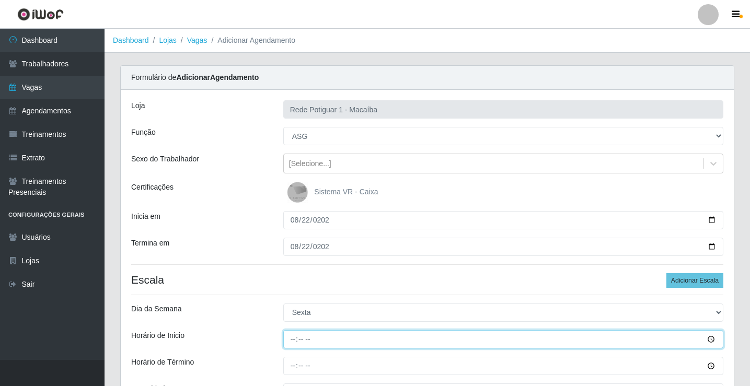
type input "08:00"
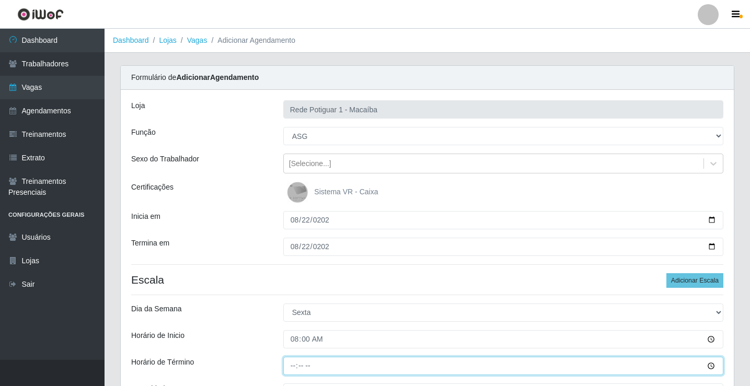
type input "13:00"
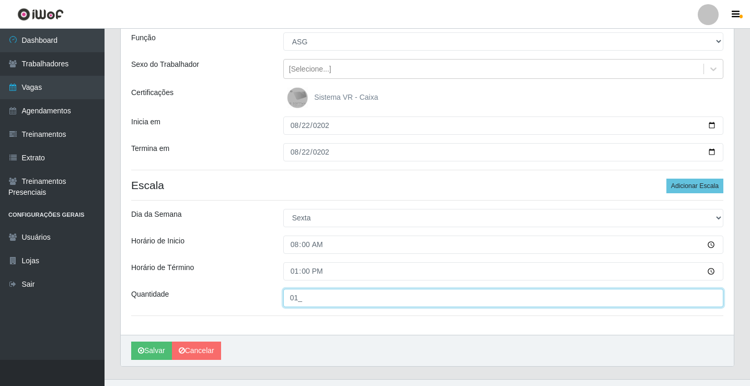
scroll to position [114, 0]
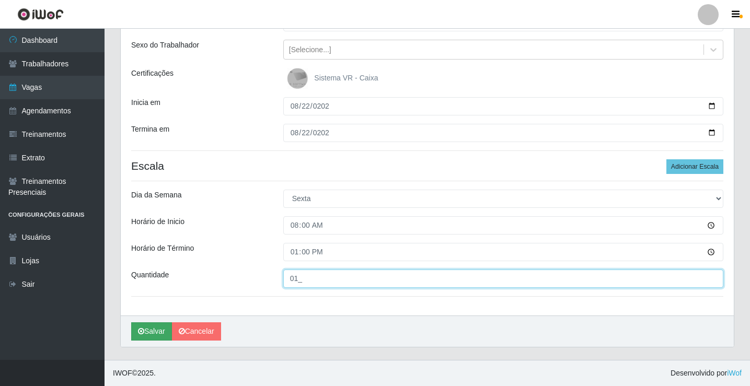
type input "01_"
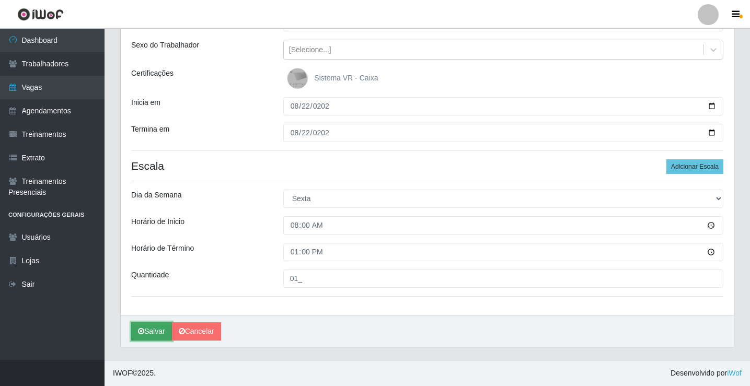
click at [154, 330] on button "Salvar" at bounding box center [151, 332] width 41 height 18
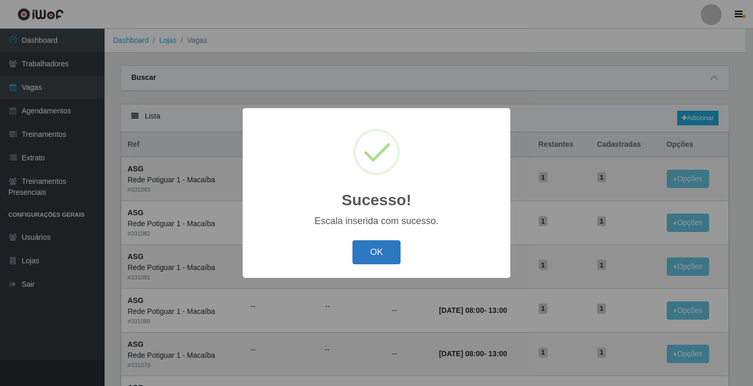
click at [376, 257] on button "OK" at bounding box center [376, 253] width 49 height 25
